Goal: Book appointment/travel/reservation

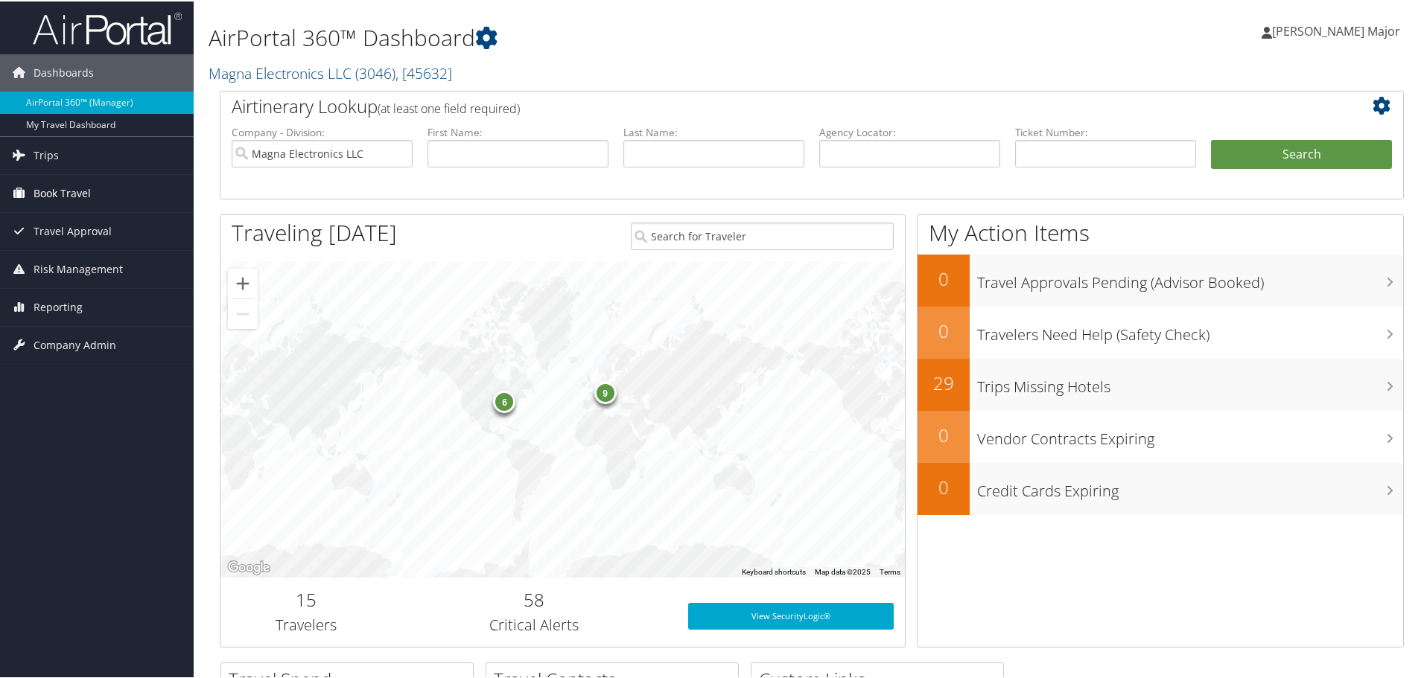
click at [65, 194] on span "Book Travel" at bounding box center [62, 192] width 57 height 37
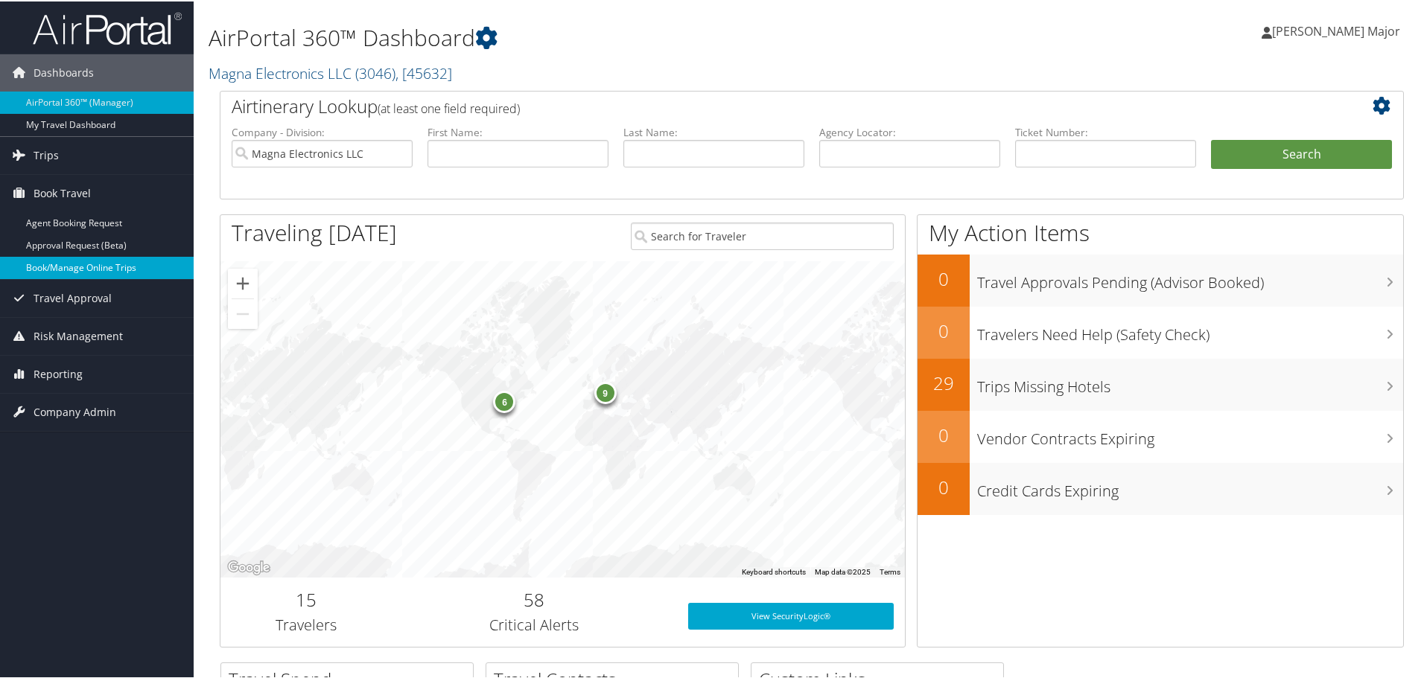
click at [79, 272] on link "Book/Manage Online Trips" at bounding box center [97, 266] width 194 height 22
